Goal: Task Accomplishment & Management: Complete application form

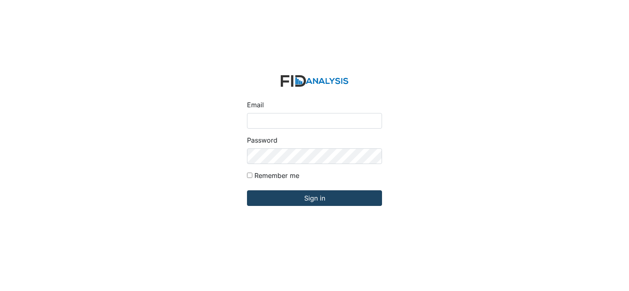
type input "[EMAIL_ADDRESS][DOMAIN_NAME]"
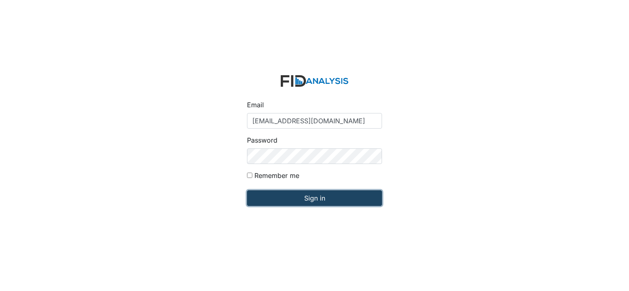
click at [296, 199] on input "Sign in" at bounding box center [314, 199] width 135 height 16
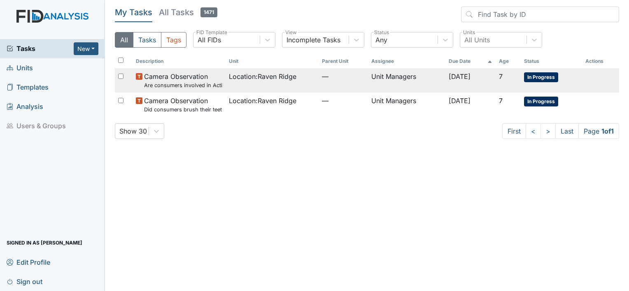
click at [550, 78] on span "In Progress" at bounding box center [541, 77] width 34 height 10
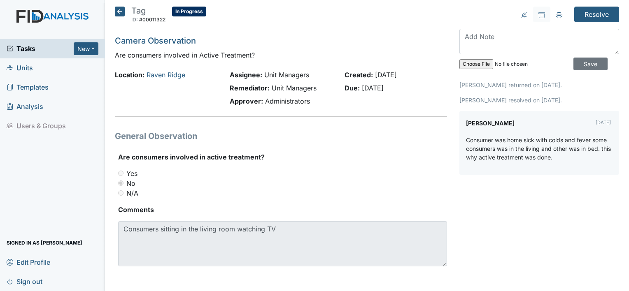
scroll to position [1, 0]
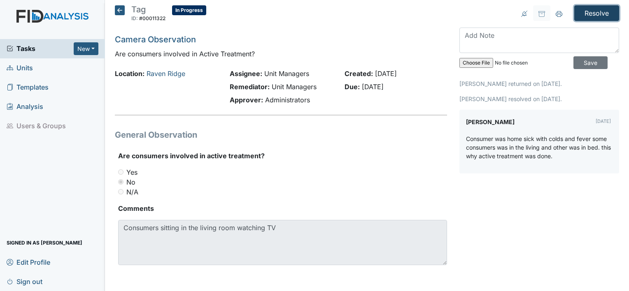
click at [575, 18] on input "Resolve" at bounding box center [596, 13] width 45 height 16
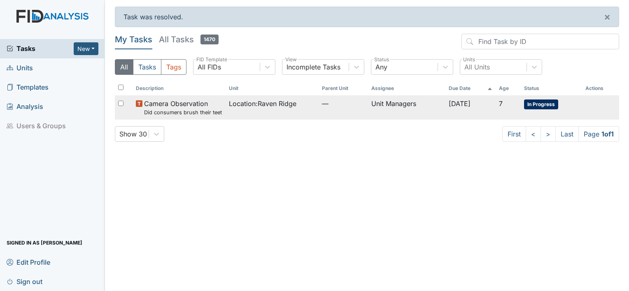
click at [540, 101] on span "In Progress" at bounding box center [541, 105] width 34 height 10
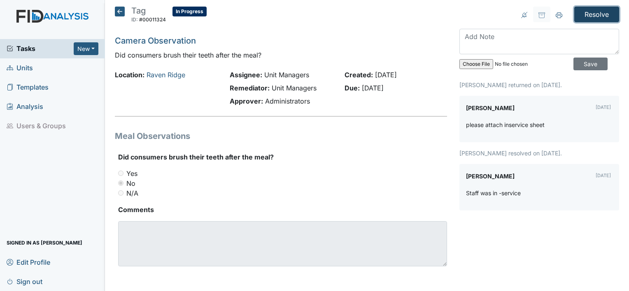
drag, startPoint x: 601, startPoint y: 13, endPoint x: 328, endPoint y: 141, distance: 301.4
click at [328, 141] on div "Tag ID: #00011324 In Progress Autosaving... Camera Observation Did consumers br…" at bounding box center [367, 147] width 517 height 280
click at [596, 15] on input "Resolve" at bounding box center [596, 15] width 45 height 16
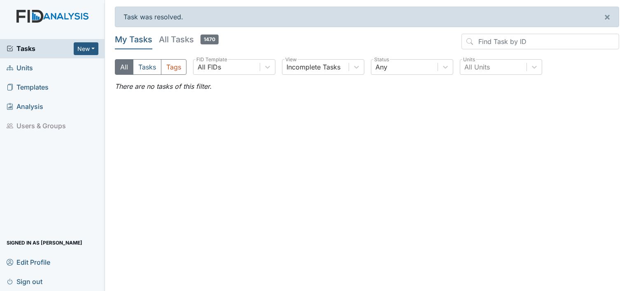
click at [25, 71] on span "Units" at bounding box center [20, 68] width 26 height 13
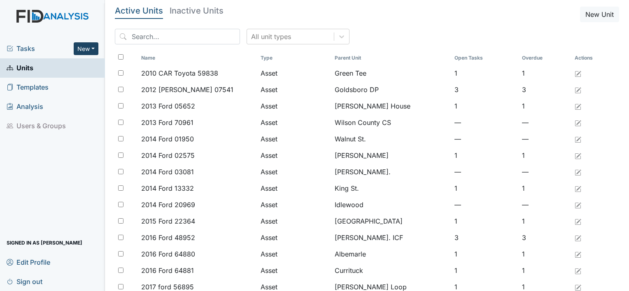
click at [87, 53] on button "New" at bounding box center [86, 48] width 25 height 13
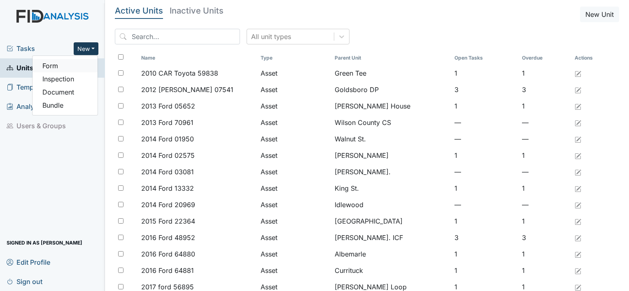
click at [60, 71] on link "Form" at bounding box center [65, 65] width 65 height 13
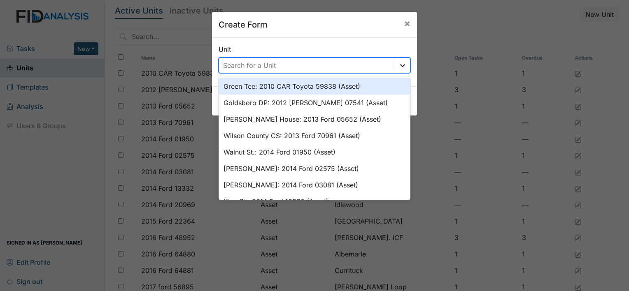
click at [395, 69] on div at bounding box center [402, 65] width 15 height 15
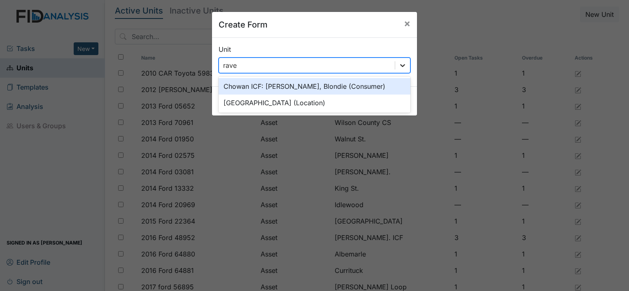
type input "raven"
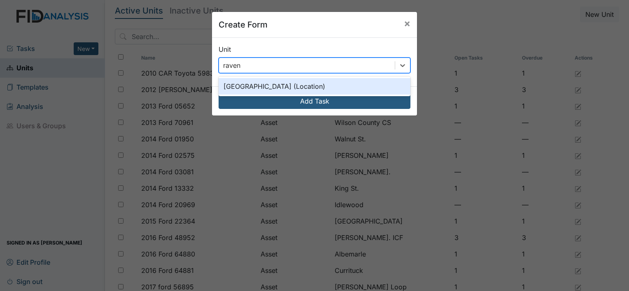
click at [308, 84] on div "Raven Ridge (Location)" at bounding box center [315, 86] width 192 height 16
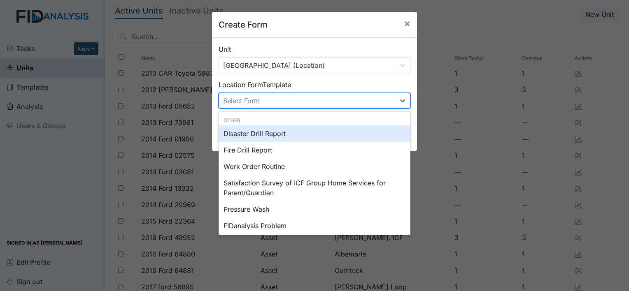
click at [300, 103] on div "Select Form" at bounding box center [307, 100] width 176 height 15
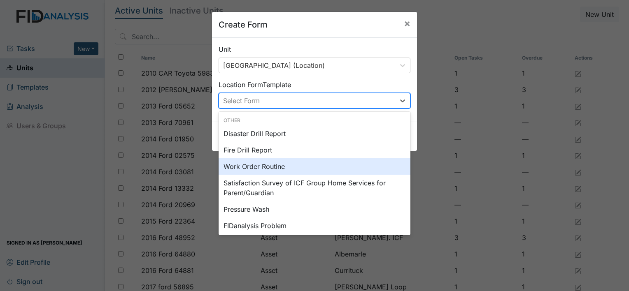
click at [288, 170] on div "Work Order Routine" at bounding box center [315, 166] width 192 height 16
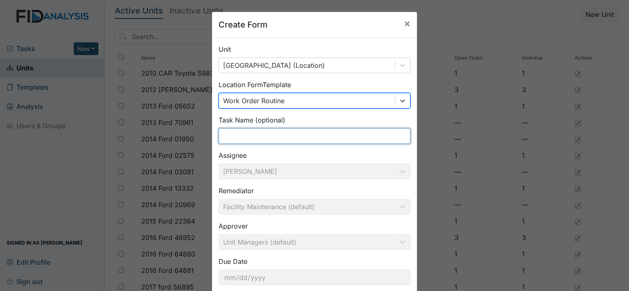
click at [294, 138] on input "text" at bounding box center [315, 136] width 192 height 16
type input "n"
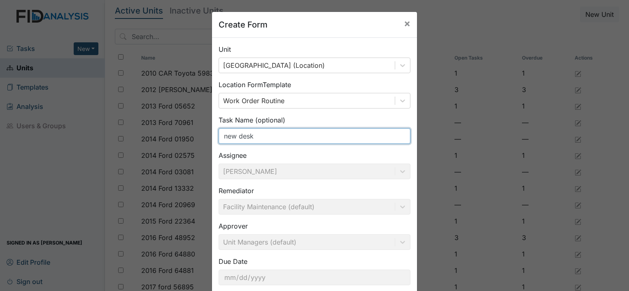
scroll to position [48, 0]
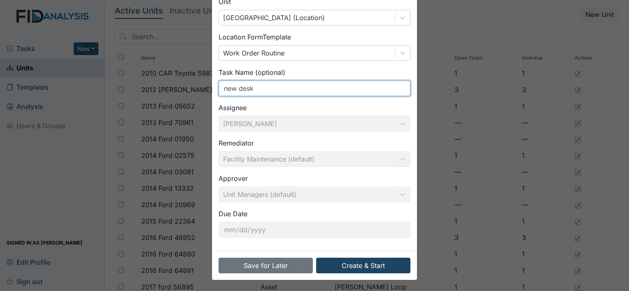
type input "new desk"
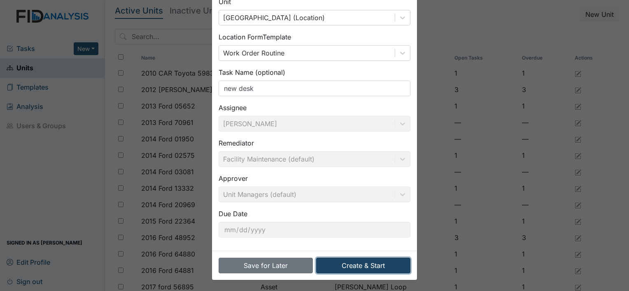
click at [369, 262] on button "Create & Start" at bounding box center [363, 266] width 94 height 16
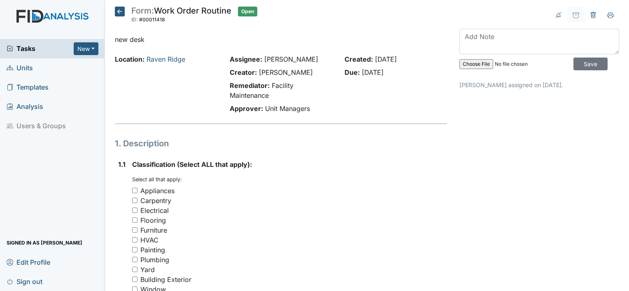
click at [134, 230] on input "Furniture" at bounding box center [134, 230] width 5 height 5
checkbox input "true"
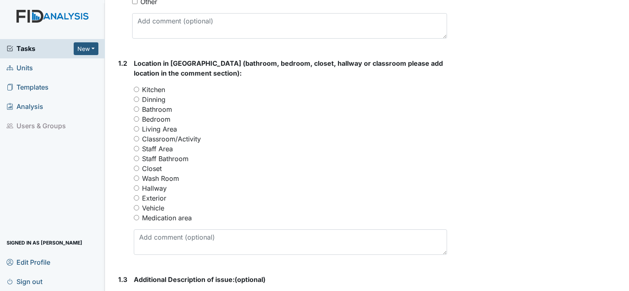
scroll to position [310, 0]
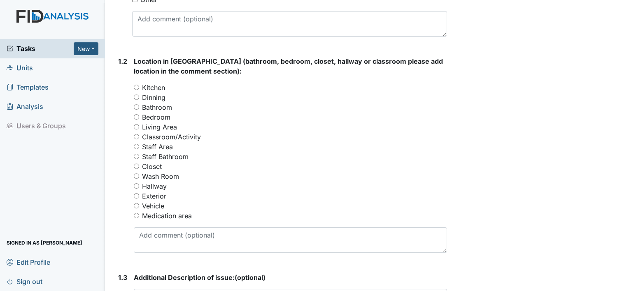
click at [138, 126] on input "Living Area" at bounding box center [136, 126] width 5 height 5
radio input "true"
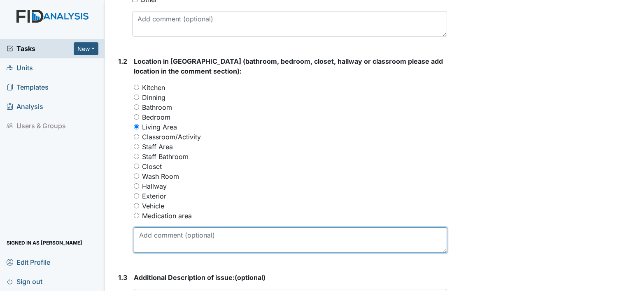
click at [213, 229] on textarea at bounding box center [290, 241] width 313 height 26
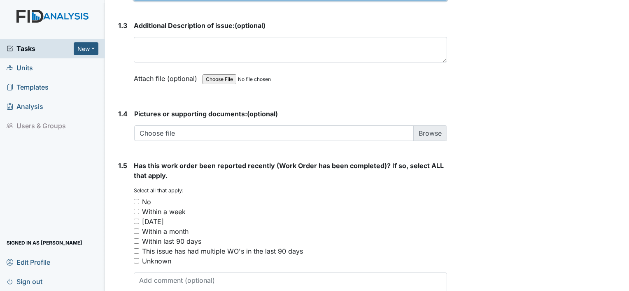
scroll to position [567, 0]
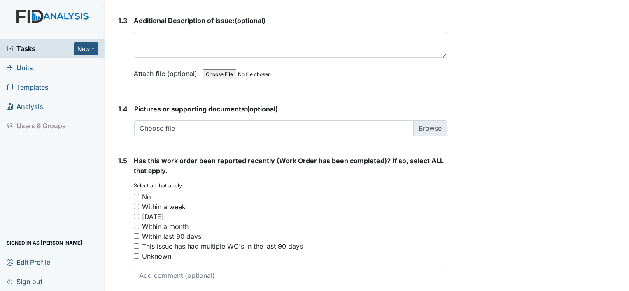
type textarea "the desk in living drawers is coming apart"
click at [135, 196] on input "No" at bounding box center [136, 196] width 5 height 5
checkbox input "true"
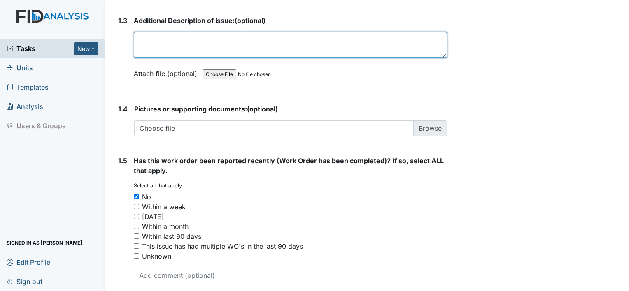
click at [192, 41] on textarea at bounding box center [290, 45] width 313 height 26
click at [316, 40] on textarea "when you open the draw the inside is still sitt" at bounding box center [290, 45] width 313 height 26
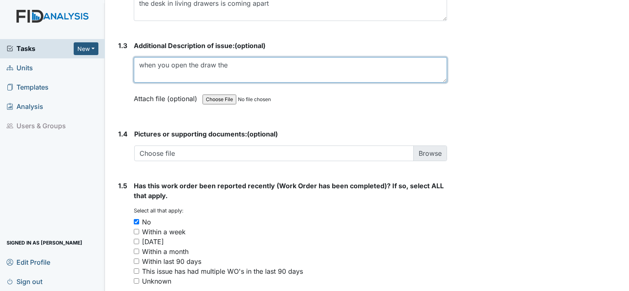
scroll to position [543, 0]
click at [238, 63] on textarea "when you open the draw the the inside is brok" at bounding box center [290, 70] width 313 height 26
type textarea "when you open the draw, the inside is broken"
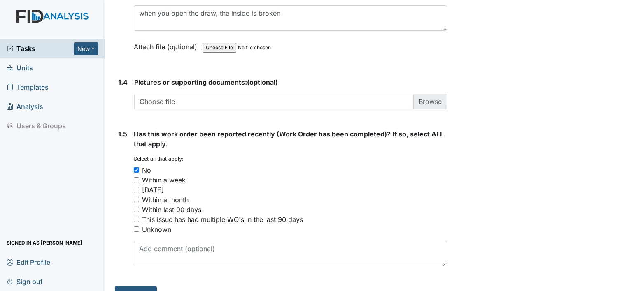
scroll to position [610, 0]
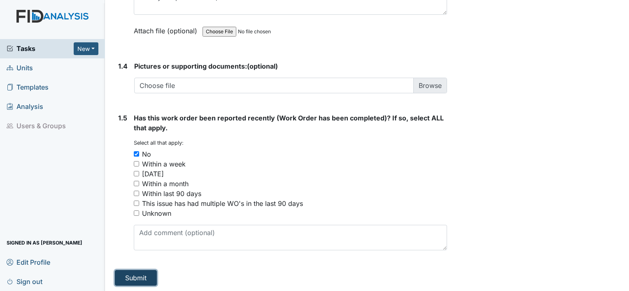
click at [137, 276] on button "Submit" at bounding box center [136, 278] width 42 height 16
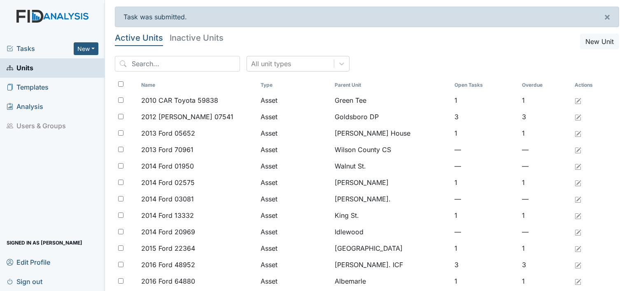
click at [44, 281] on link "Sign out" at bounding box center [52, 281] width 105 height 19
